Goal: Book appointment/travel/reservation

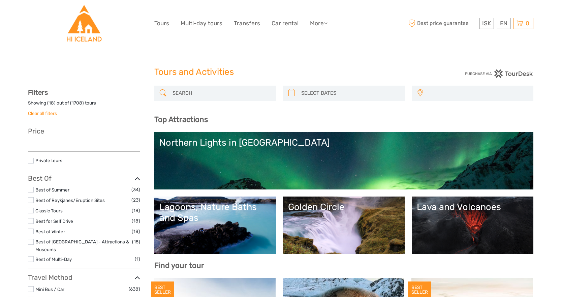
click at [217, 146] on div "Northern Lights in [GEOGRAPHIC_DATA]" at bounding box center [343, 142] width 369 height 11
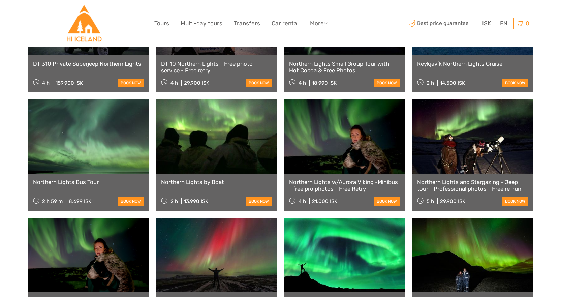
scroll to position [303, 0]
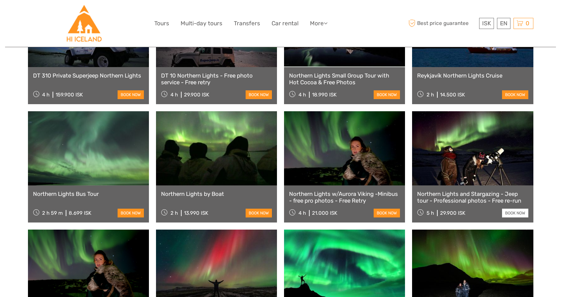
click at [515, 209] on link "book now" at bounding box center [515, 213] width 26 height 9
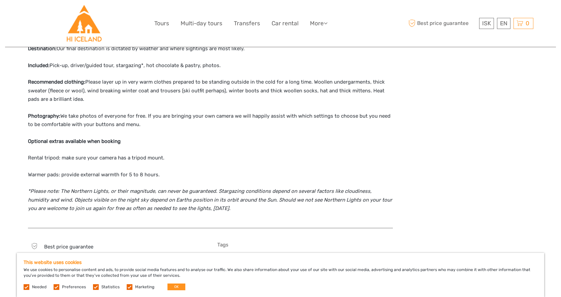
scroll to position [573, 0]
